Goal: Transaction & Acquisition: Purchase product/service

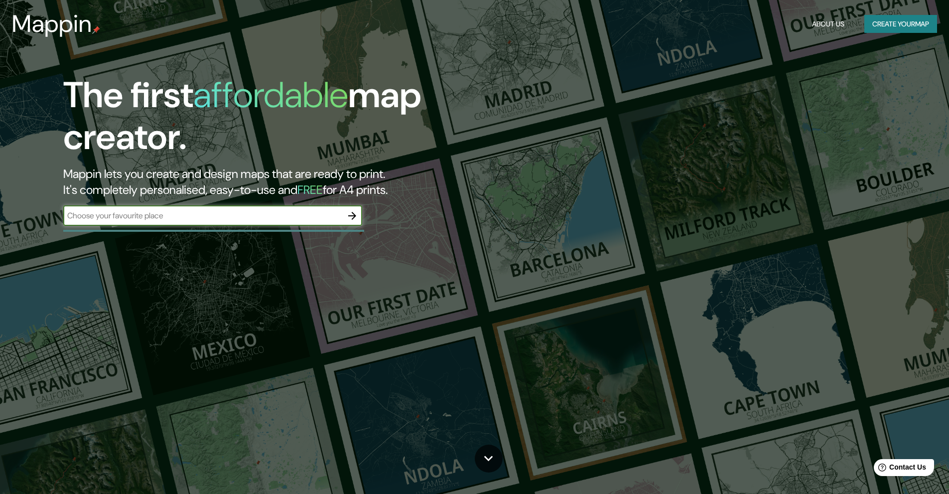
click at [240, 202] on div "The first affordable map creator. Mappin lets you create and design maps that a…" at bounding box center [301, 154] width 570 height 161
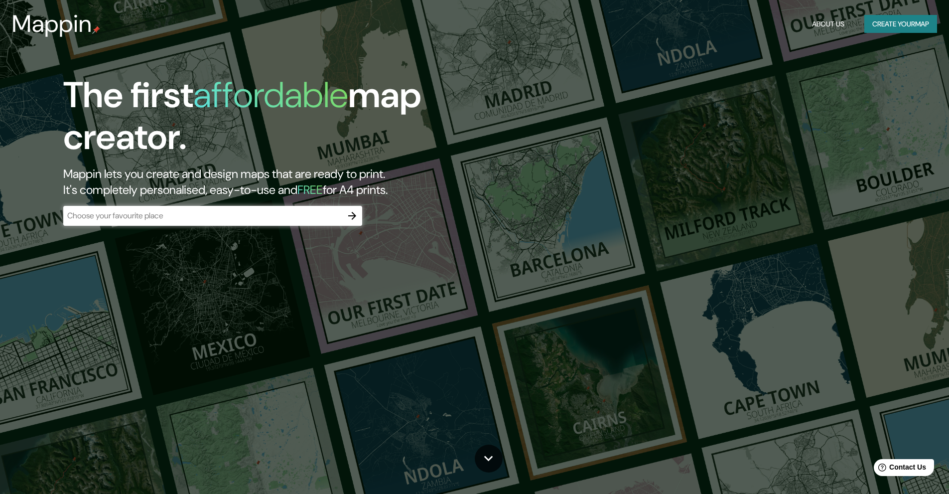
click at [243, 208] on div "​" at bounding box center [212, 216] width 299 height 20
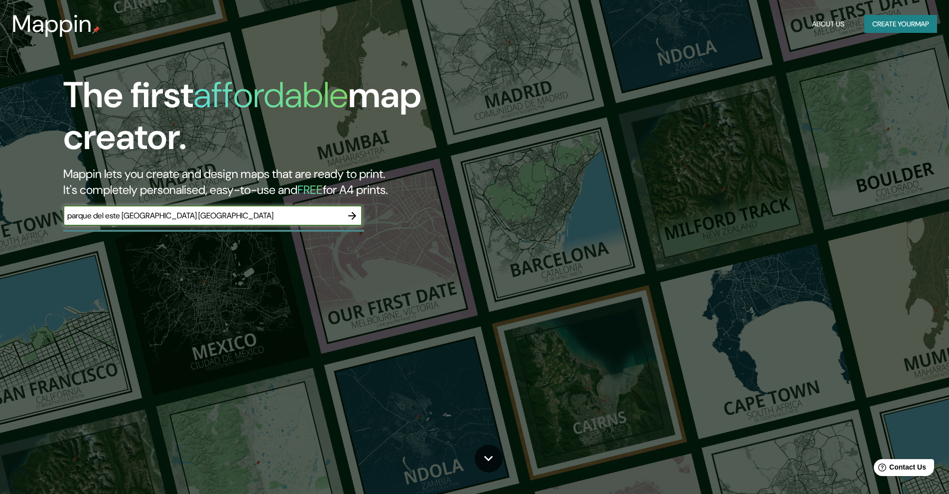
type input "parque del este [GEOGRAPHIC_DATA] [GEOGRAPHIC_DATA]"
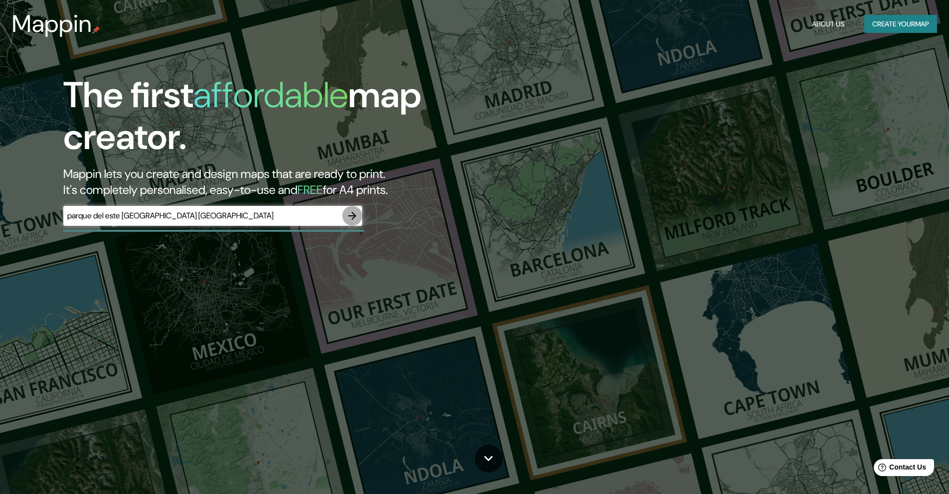
click at [352, 217] on icon "button" at bounding box center [352, 216] width 12 height 12
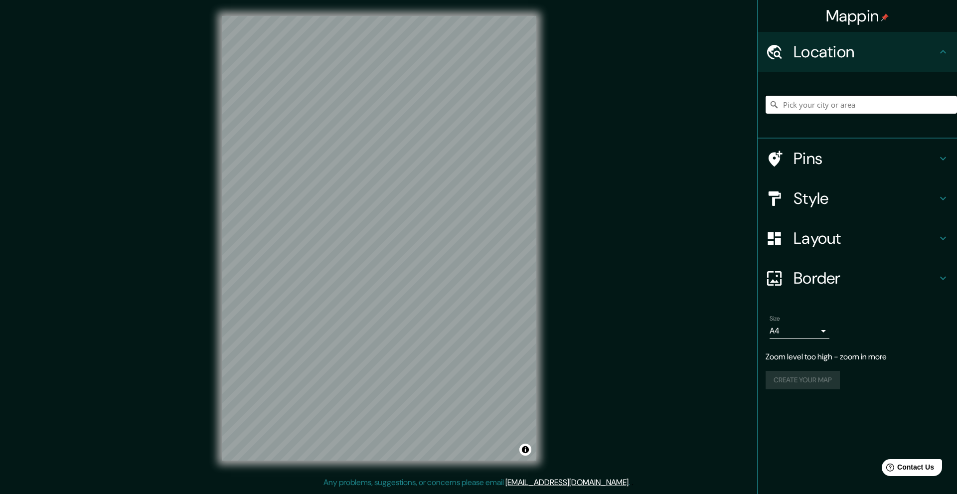
click at [876, 104] on input "Pick your city or area" at bounding box center [860, 105] width 191 height 18
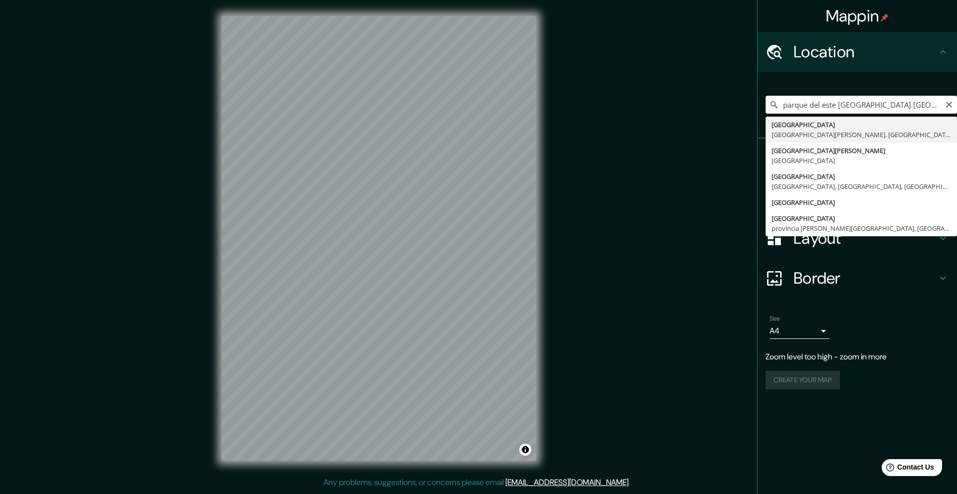
type input "[GEOGRAPHIC_DATA], [GEOGRAPHIC_DATA][PERSON_NAME], [GEOGRAPHIC_DATA]"
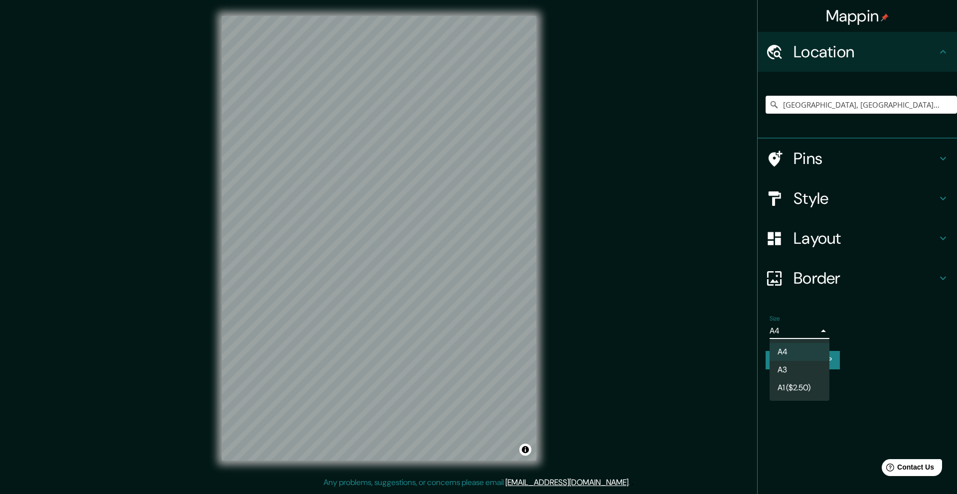
click at [810, 328] on body "Mappin Location [GEOGRAPHIC_DATA], [GEOGRAPHIC_DATA][PERSON_NAME], [GEOGRAPHIC_…" at bounding box center [478, 247] width 957 height 494
click at [813, 367] on li "A3" at bounding box center [799, 370] width 60 height 18
type input "a4"
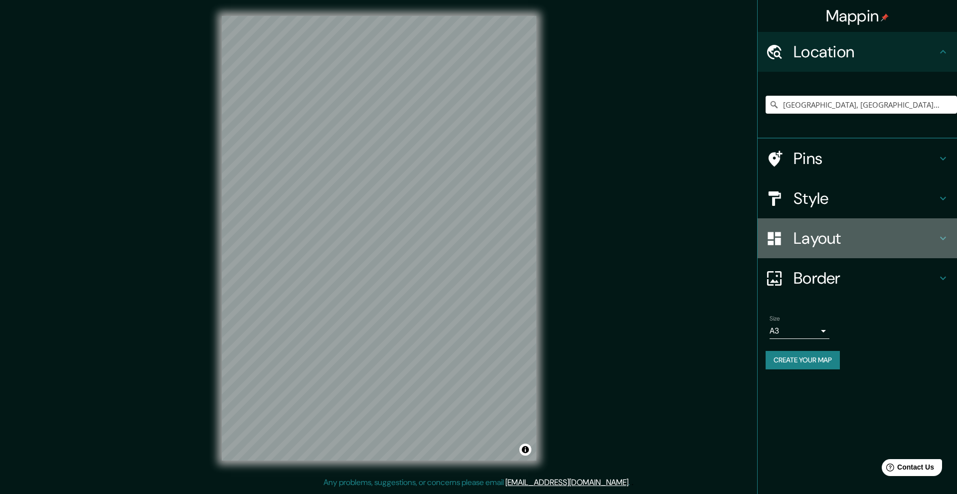
click at [835, 240] on h4 "Layout" at bounding box center [865, 238] width 144 height 20
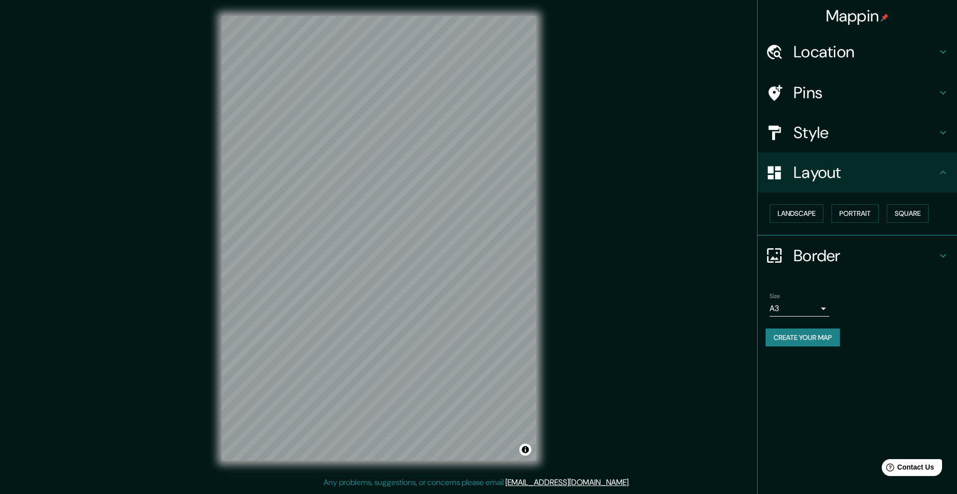
click at [795, 187] on div "Layout" at bounding box center [856, 172] width 199 height 40
click at [804, 211] on button "Landscape" at bounding box center [796, 213] width 54 height 18
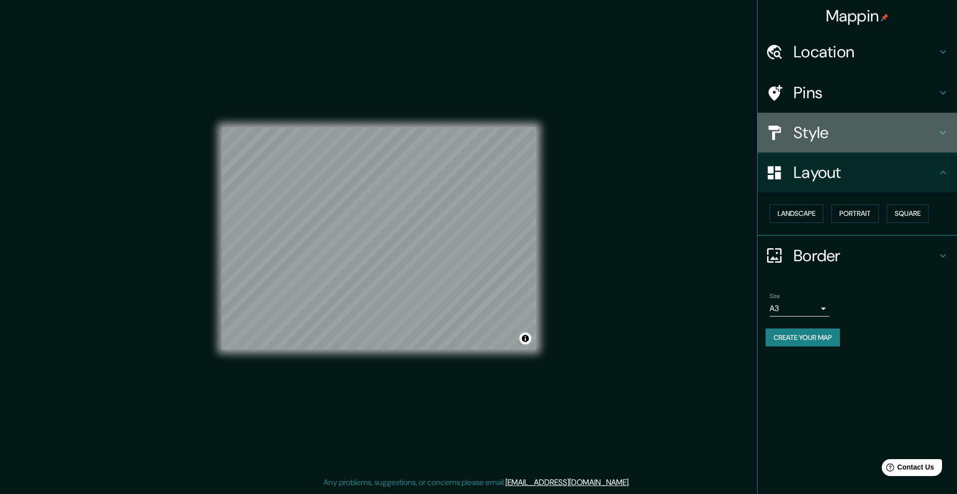
click at [835, 132] on h4 "Style" at bounding box center [865, 133] width 144 height 20
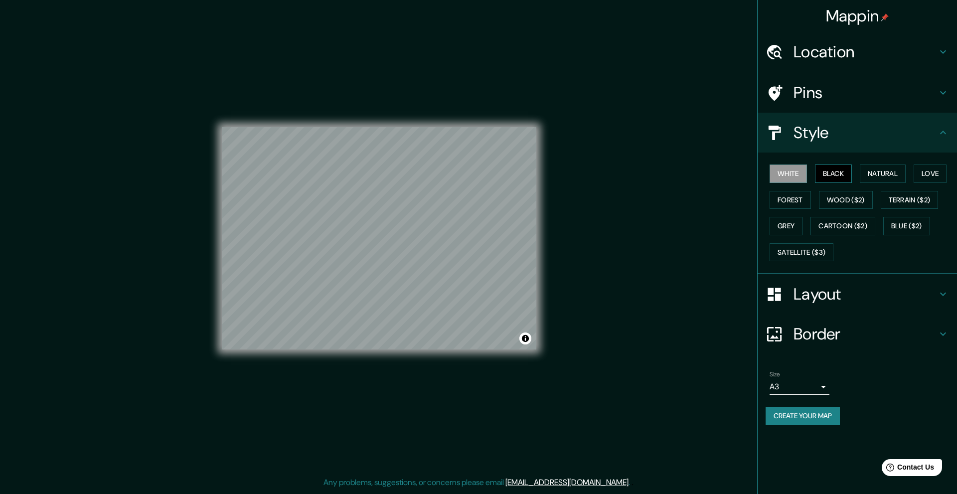
click at [834, 168] on button "Black" at bounding box center [833, 173] width 37 height 18
click at [794, 165] on button "White" at bounding box center [787, 173] width 37 height 18
click at [891, 96] on h4 "Pins" at bounding box center [865, 93] width 144 height 20
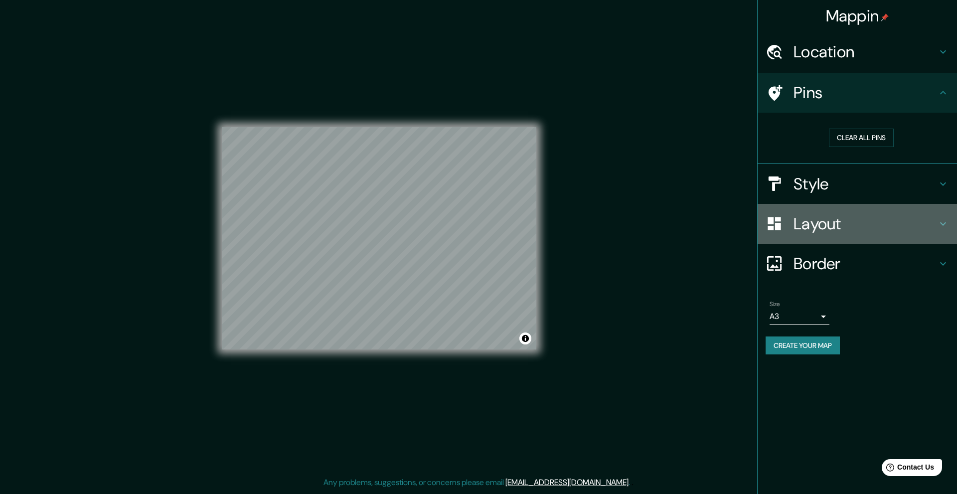
click at [878, 229] on h4 "Layout" at bounding box center [865, 224] width 144 height 20
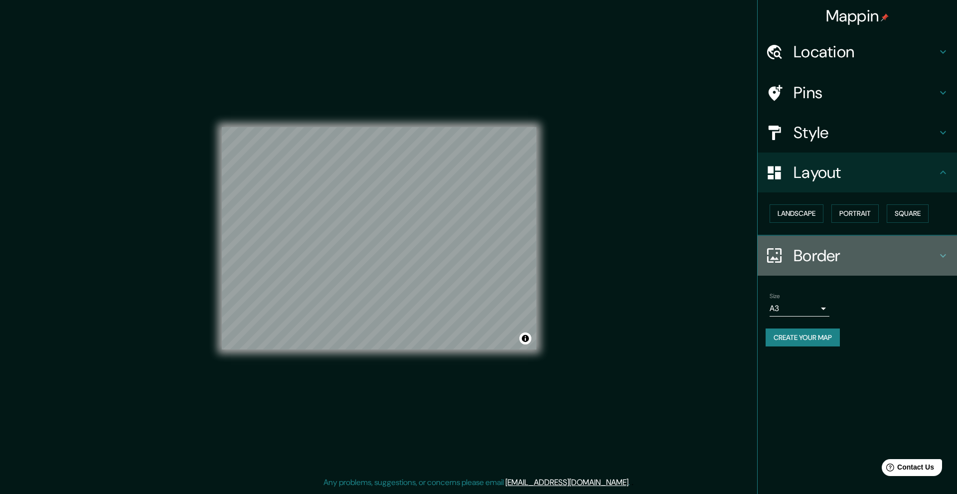
click at [876, 267] on div "Border" at bounding box center [856, 256] width 199 height 40
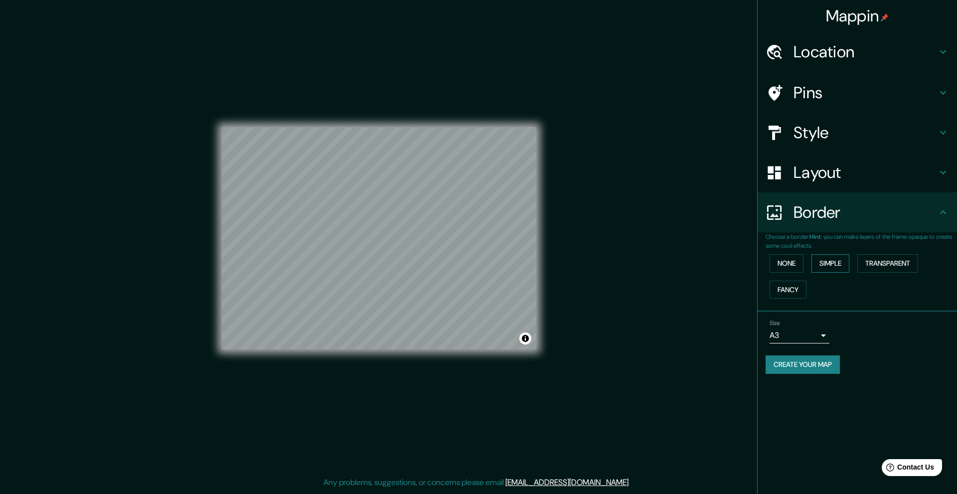
click at [822, 267] on button "Simple" at bounding box center [830, 263] width 38 height 18
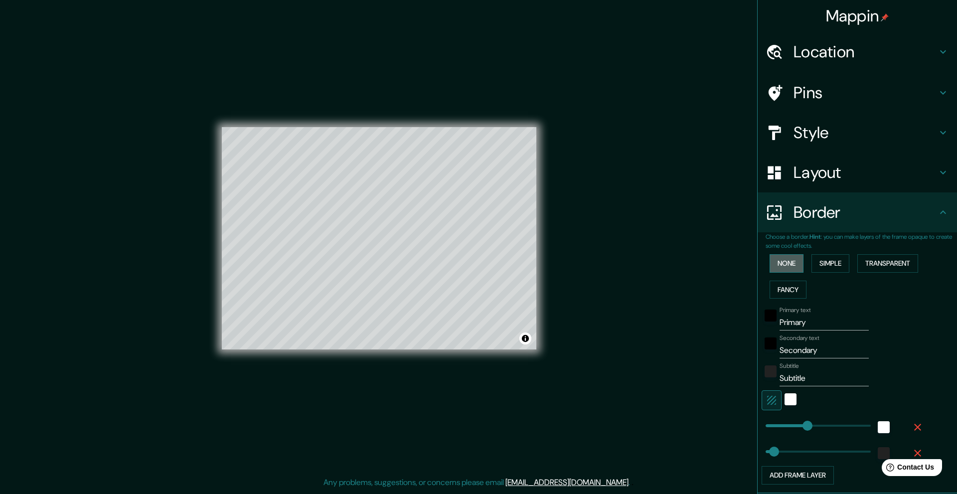
click at [779, 257] on button "None" at bounding box center [786, 263] width 34 height 18
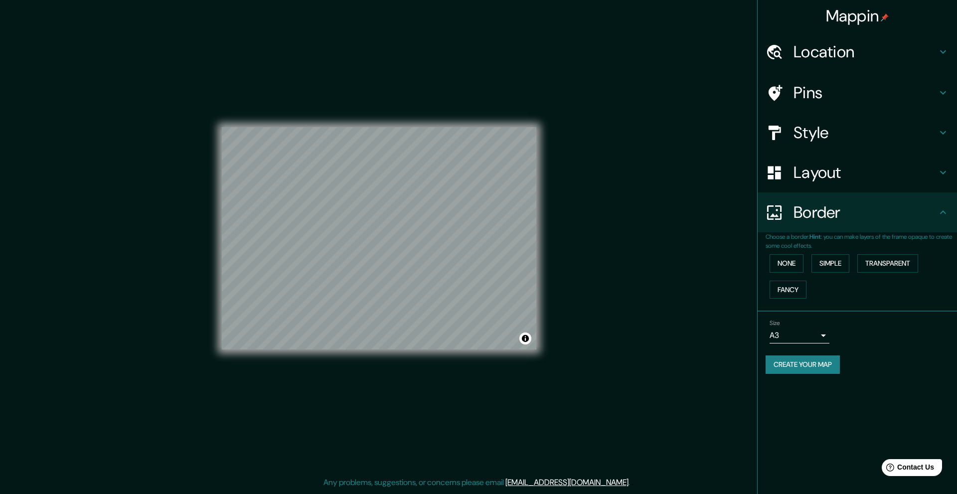
click at [789, 355] on button "Create your map" at bounding box center [802, 364] width 74 height 18
click at [804, 365] on div "Create your map" at bounding box center [856, 364] width 183 height 18
click at [901, 177] on h4 "Layout" at bounding box center [865, 172] width 144 height 20
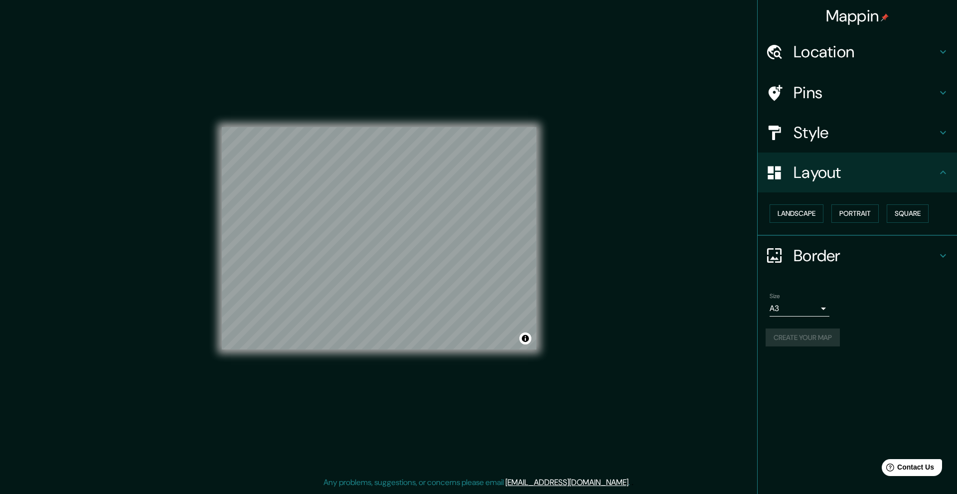
click at [807, 342] on div "Create your map" at bounding box center [856, 337] width 183 height 18
click at [874, 67] on div "Location" at bounding box center [856, 52] width 199 height 40
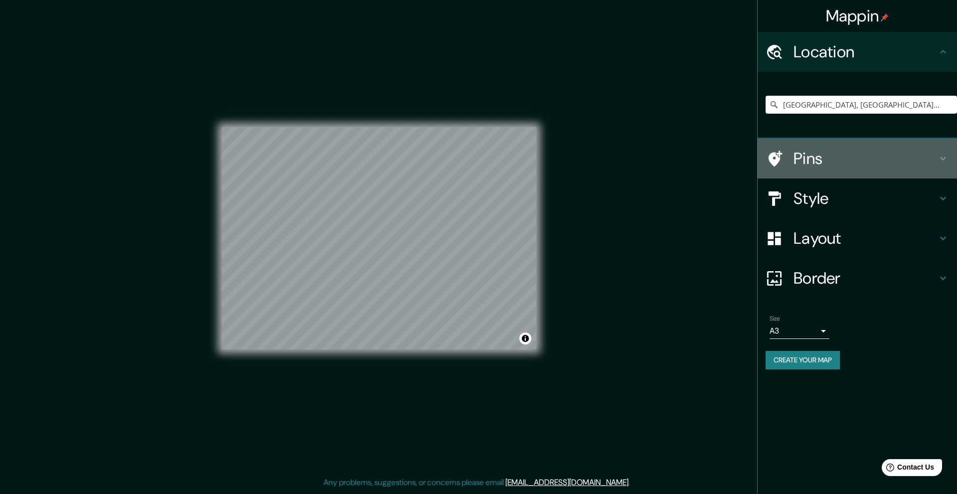
click at [834, 145] on div "Pins" at bounding box center [856, 159] width 199 height 40
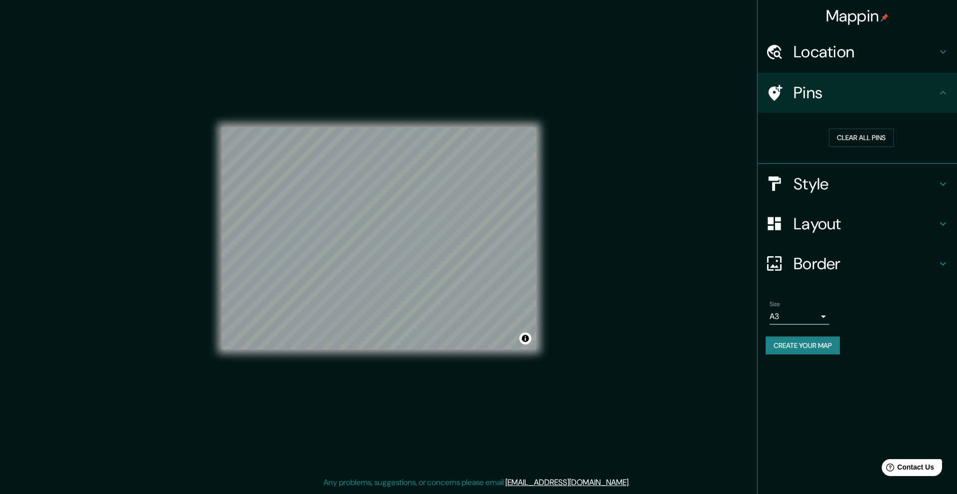
click at [869, 151] on div "Clear all pins" at bounding box center [860, 138] width 191 height 34
click at [871, 142] on button "Clear all pins" at bounding box center [861, 138] width 65 height 18
click at [813, 342] on button "Create your map" at bounding box center [802, 345] width 74 height 18
